Goal: Find specific fact

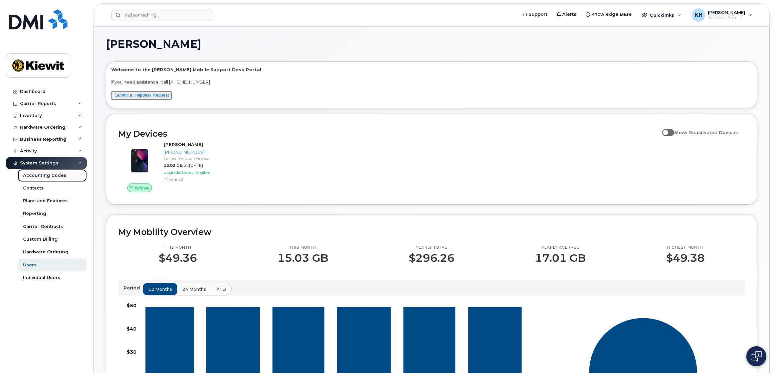
click at [40, 173] on div "Accounting Codes" at bounding box center [44, 175] width 43 height 6
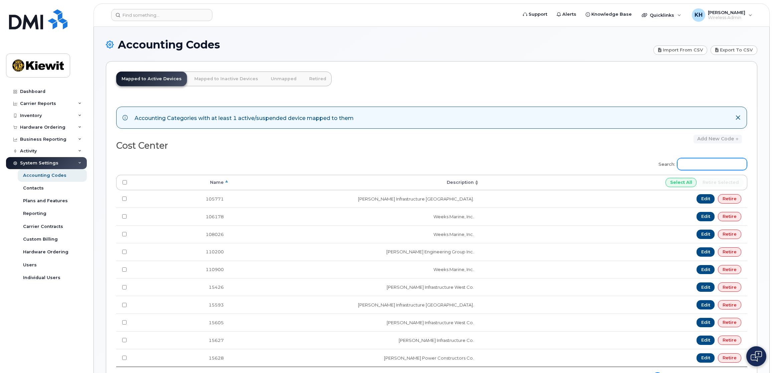
click at [702, 162] on input "Search:" at bounding box center [713, 164] width 70 height 12
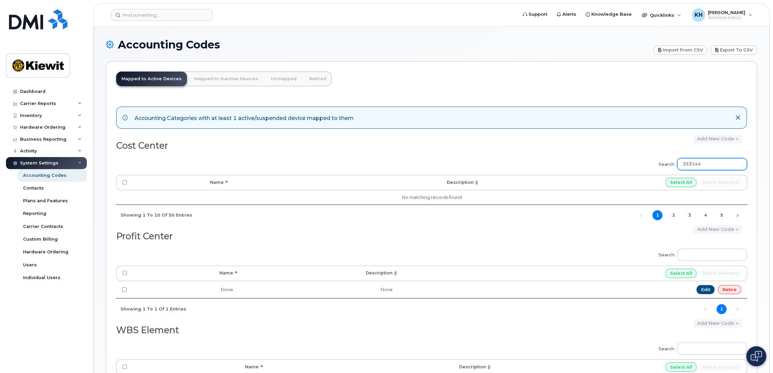
type input "353144"
